Goal: Task Accomplishment & Management: Complete application form

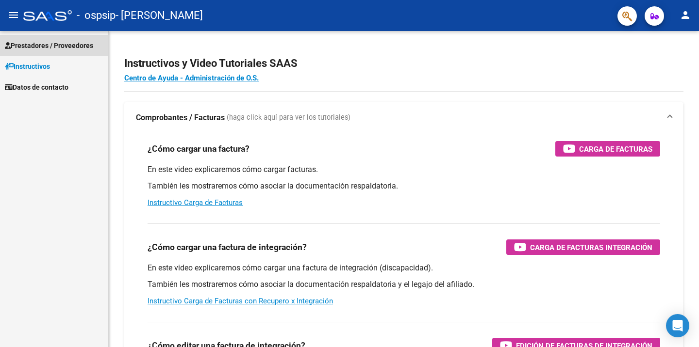
click at [68, 47] on span "Prestadores / Proveedores" at bounding box center [49, 45] width 88 height 11
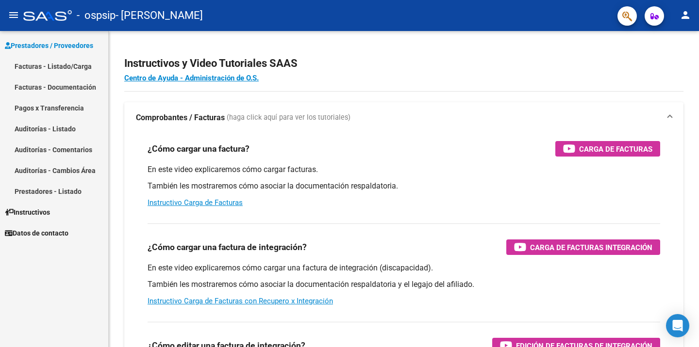
click at [56, 65] on link "Facturas - Listado/Carga" at bounding box center [54, 66] width 108 height 21
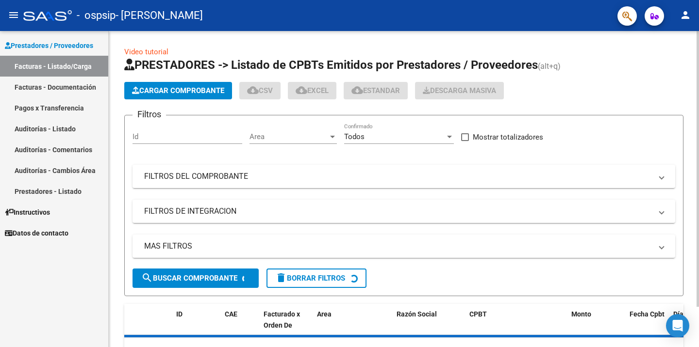
click at [174, 92] on span "Cargar Comprobante" at bounding box center [178, 90] width 92 height 9
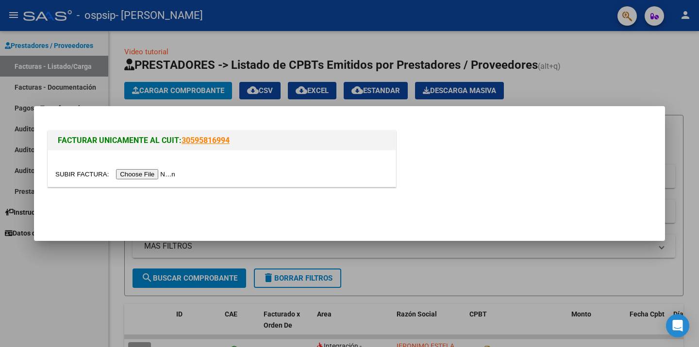
click at [151, 174] on input "file" at bounding box center [116, 174] width 123 height 10
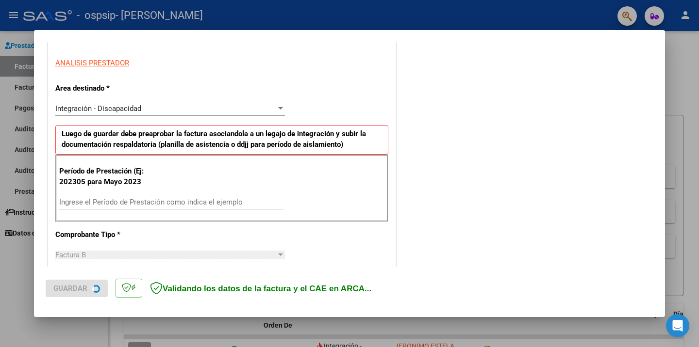
scroll to position [226, 0]
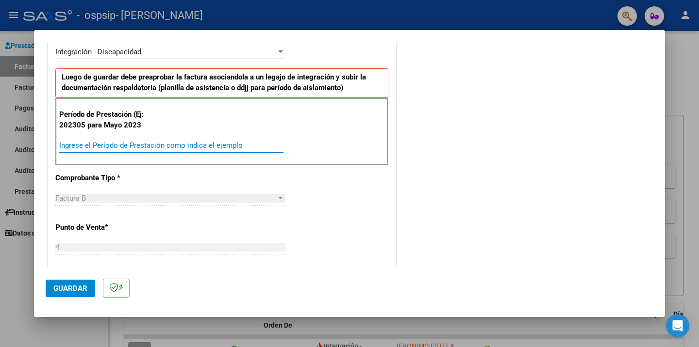
click at [236, 146] on input "Ingrese el Período de Prestación como indica el ejemplo" at bounding box center [171, 145] width 224 height 9
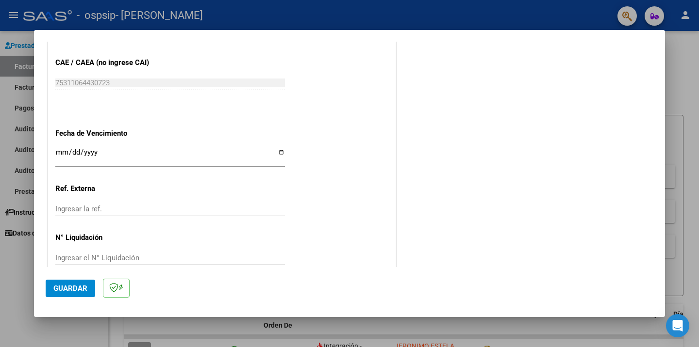
scroll to position [593, 0]
type input "202507"
click at [81, 286] on span "Guardar" at bounding box center [70, 288] width 34 height 9
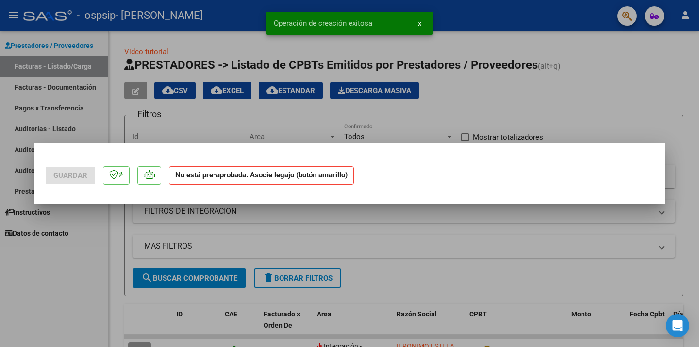
scroll to position [0, 0]
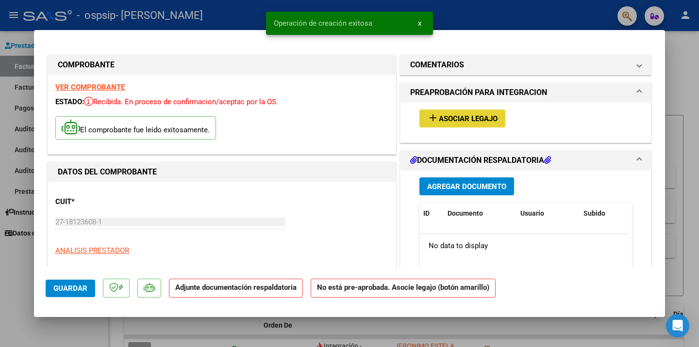
click at [474, 119] on span "Asociar Legajo" at bounding box center [468, 118] width 59 height 9
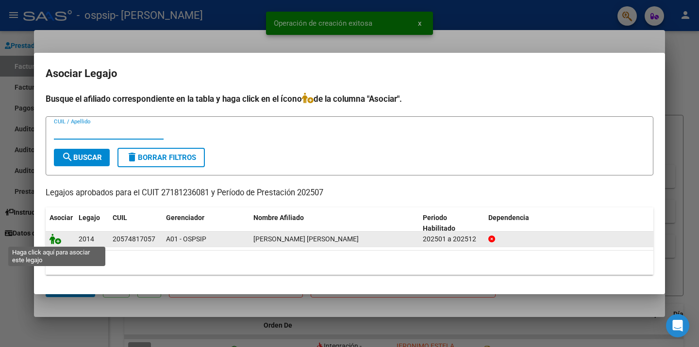
click at [59, 241] on icon at bounding box center [55, 239] width 12 height 11
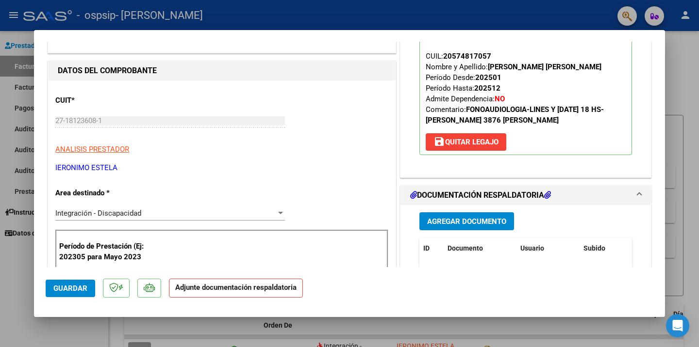
scroll to position [118, 0]
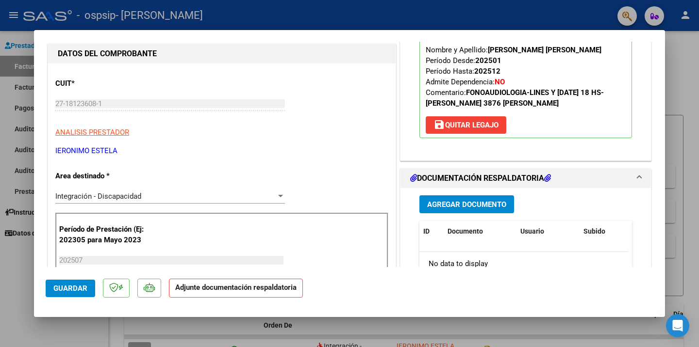
click at [471, 204] on span "Agregar Documento" at bounding box center [466, 204] width 79 height 9
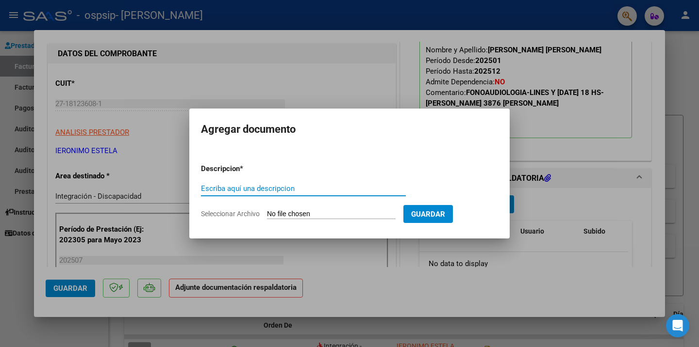
click at [237, 193] on input "Escriba aquí una descripcion" at bounding box center [303, 188] width 205 height 9
type input "asistencia julio"
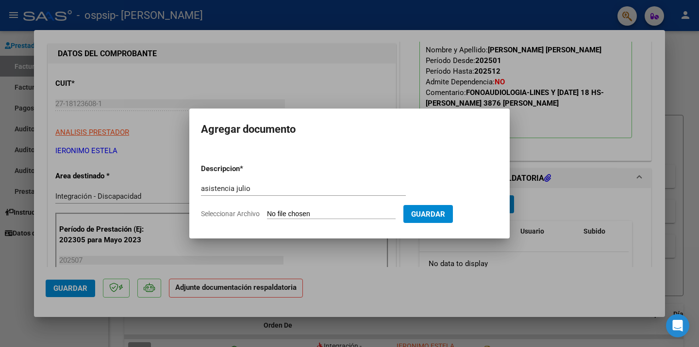
click at [244, 213] on span "Seleccionar Archivo" at bounding box center [230, 214] width 59 height 8
click at [267, 213] on input "Seleccionar Archivo" at bounding box center [331, 214] width 129 height 9
type input "C:\fakepath\PL [DATE] FONO [PERSON_NAME].pdf"
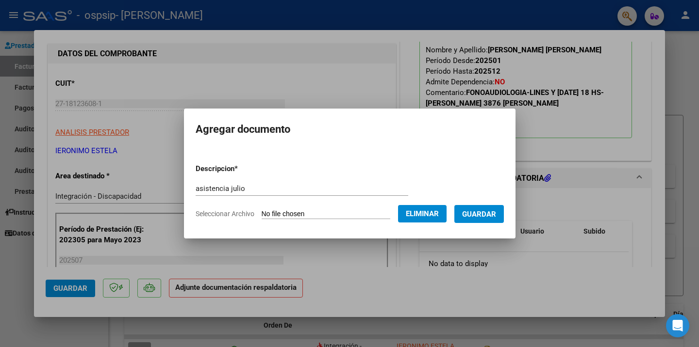
click at [476, 219] on span "Guardar" at bounding box center [479, 214] width 34 height 9
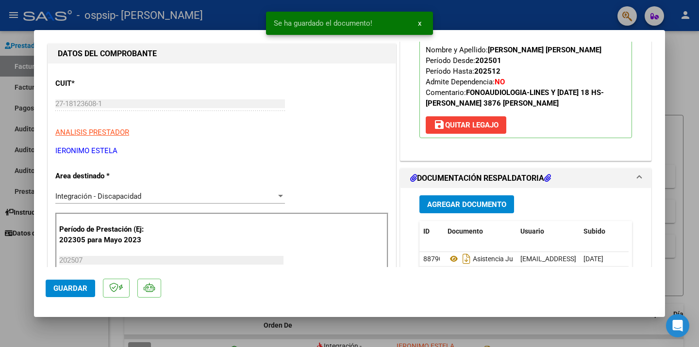
click at [477, 204] on span "Agregar Documento" at bounding box center [466, 204] width 79 height 9
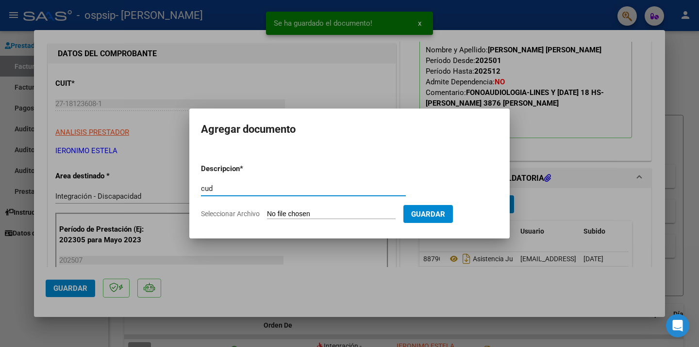
type input "cud"
click at [238, 210] on app-file-uploader "Seleccionar Archivo" at bounding box center [302, 214] width 202 height 9
click at [235, 215] on span "Seleccionar Archivo" at bounding box center [230, 214] width 59 height 8
click at [267, 215] on input "Seleccionar Archivo" at bounding box center [331, 214] width 129 height 9
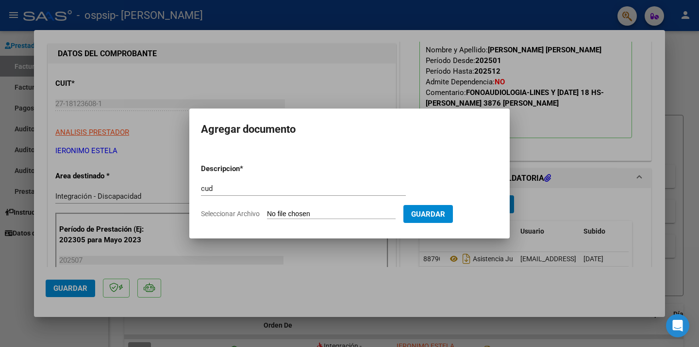
type input "C:\fakepath\CUD [PERSON_NAME].pdf"
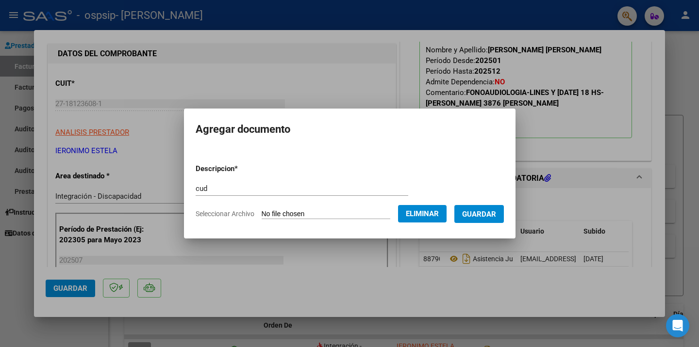
click at [495, 226] on form "Descripcion * cud Escriba aquí una descripcion Seleccionar Archivo Eliminar Gua…" at bounding box center [349, 191] width 308 height 71
click at [490, 219] on span "Guardar" at bounding box center [479, 214] width 34 height 9
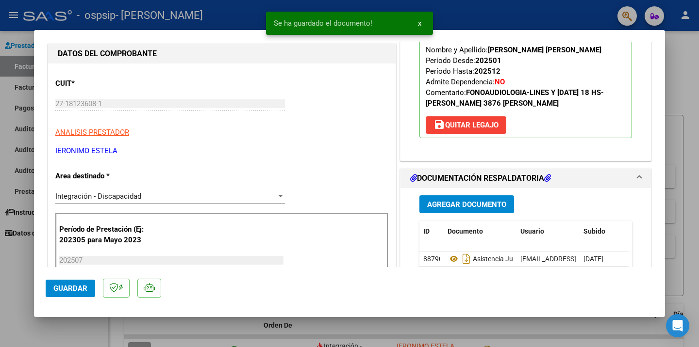
click at [440, 208] on span "Agregar Documento" at bounding box center [466, 204] width 79 height 9
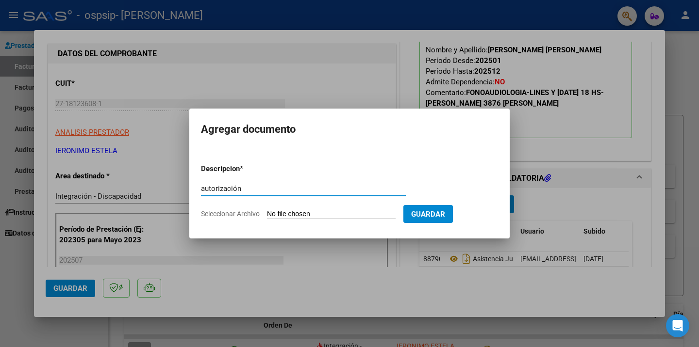
type input "autorización"
click at [244, 209] on form "Descripcion * autorización Escriba aquí una descripcion Seleccionar Archivo Gua…" at bounding box center [349, 191] width 297 height 71
click at [237, 214] on span "Seleccionar Archivo" at bounding box center [230, 214] width 59 height 8
click at [267, 214] on input "Seleccionar Archivo" at bounding box center [331, 214] width 129 height 9
type input "C:\fakepath\AUT25 ACUNA_SIMON_DAVID_FONO 2025_firmado.pdf"
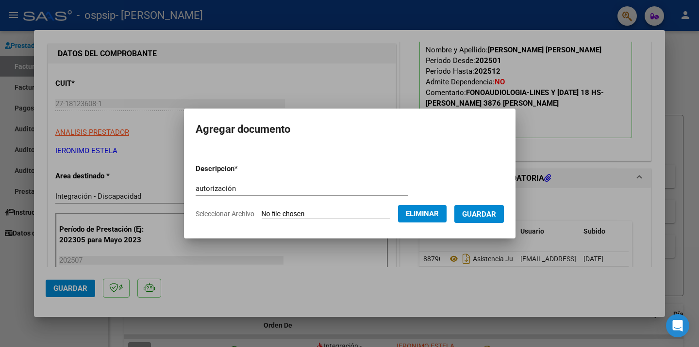
click at [491, 225] on form "Descripcion * autorización Escriba aquí una descripcion Seleccionar Archivo Eli…" at bounding box center [349, 191] width 308 height 71
click at [490, 215] on span "Guardar" at bounding box center [479, 214] width 34 height 9
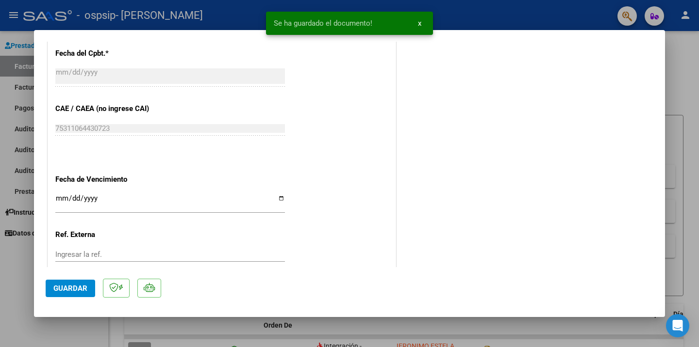
drag, startPoint x: 453, startPoint y: 214, endPoint x: 447, endPoint y: 278, distance: 64.3
click at [447, 278] on mat-dialog-container "COMPROBANTE VER COMPROBANTE ESTADO: Recibida. En proceso de confirmacion/acepta…" at bounding box center [349, 173] width 631 height 287
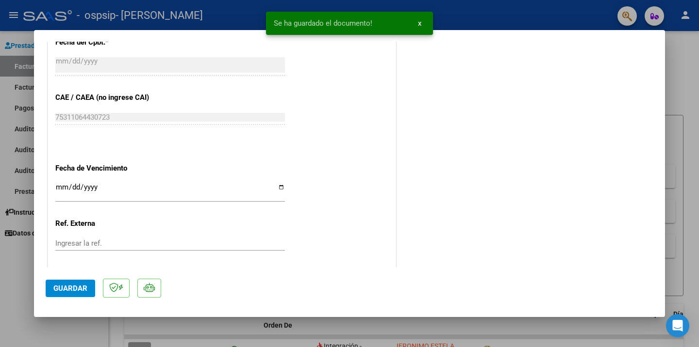
scroll to position [0, 0]
click at [67, 286] on span "Guardar" at bounding box center [70, 288] width 34 height 9
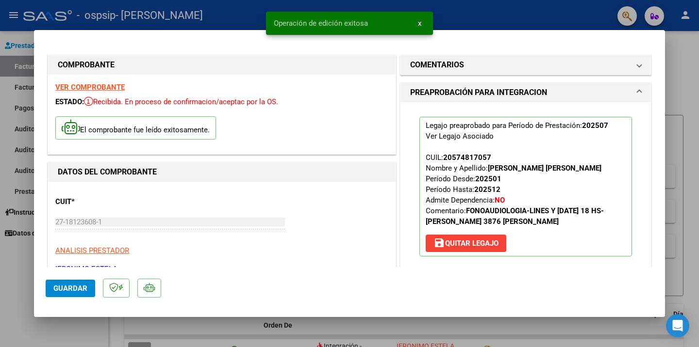
scroll to position [0, 0]
type input "$ 0,00"
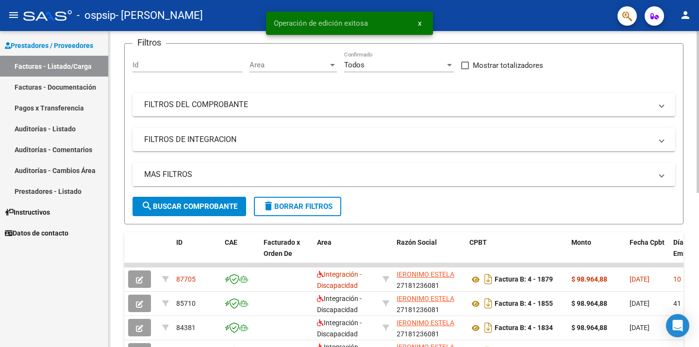
scroll to position [73, 0]
